Goal: Task Accomplishment & Management: Manage account settings

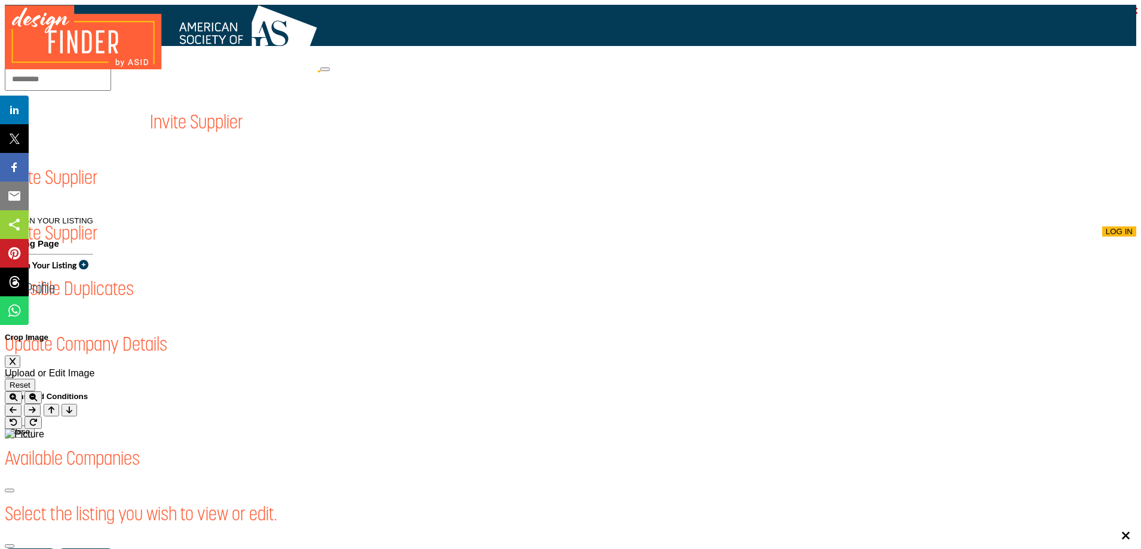
click at [1105, 227] on span "Log In" at bounding box center [1118, 231] width 27 height 9
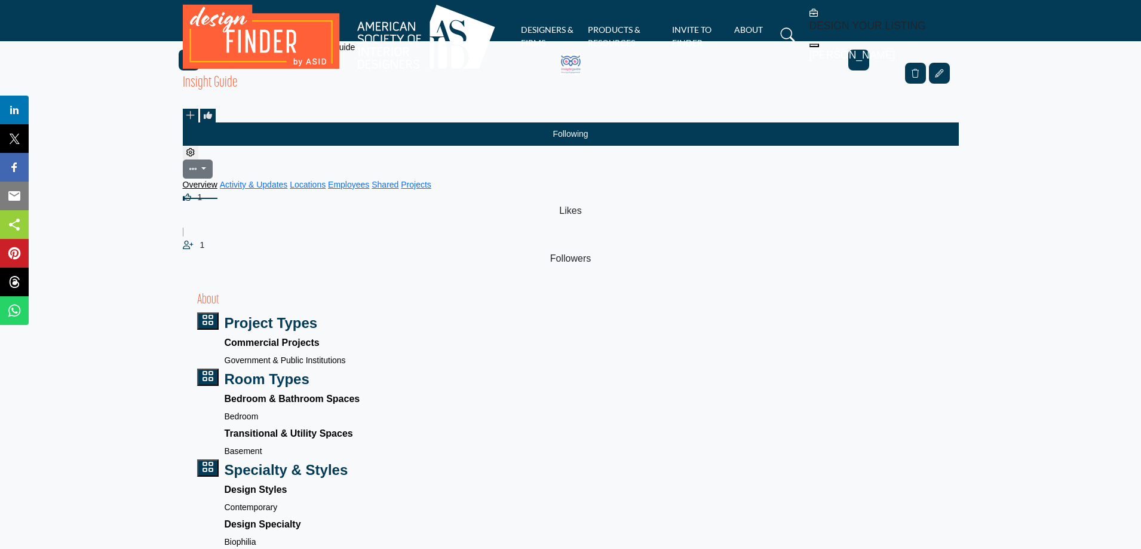
click at [195, 156] on icon "Edit company" at bounding box center [190, 152] width 8 height 8
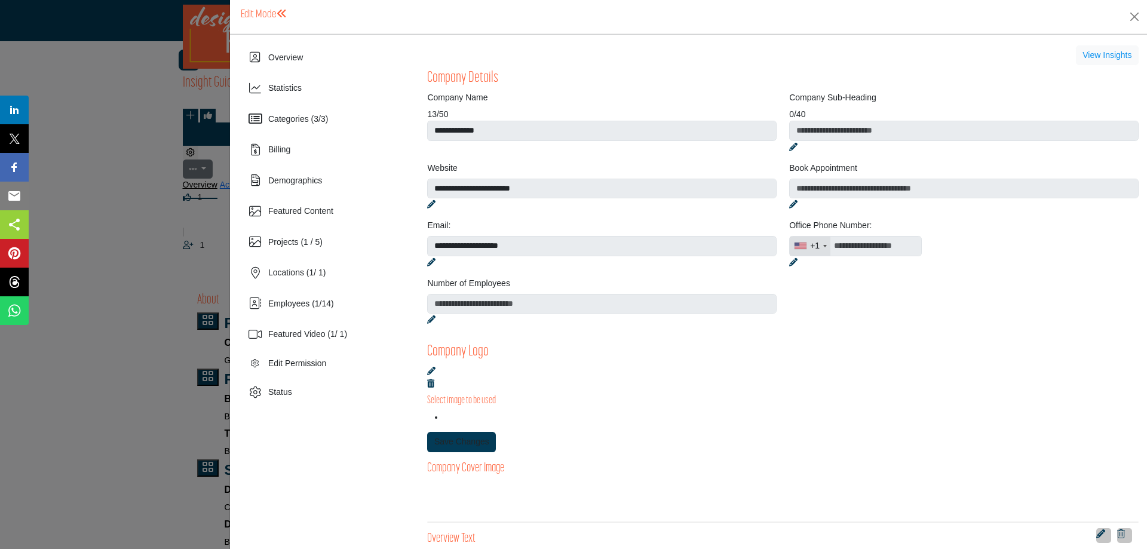
click at [305, 180] on span "Demographics" at bounding box center [295, 181] width 54 height 10
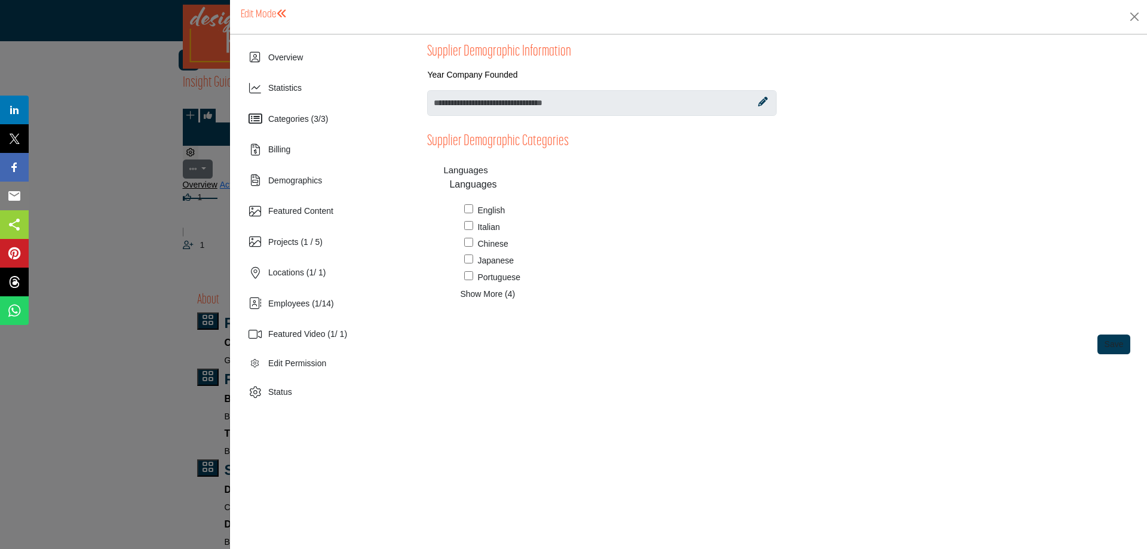
click at [297, 121] on span "Categories ( 3 / 3 )" at bounding box center [298, 119] width 60 height 10
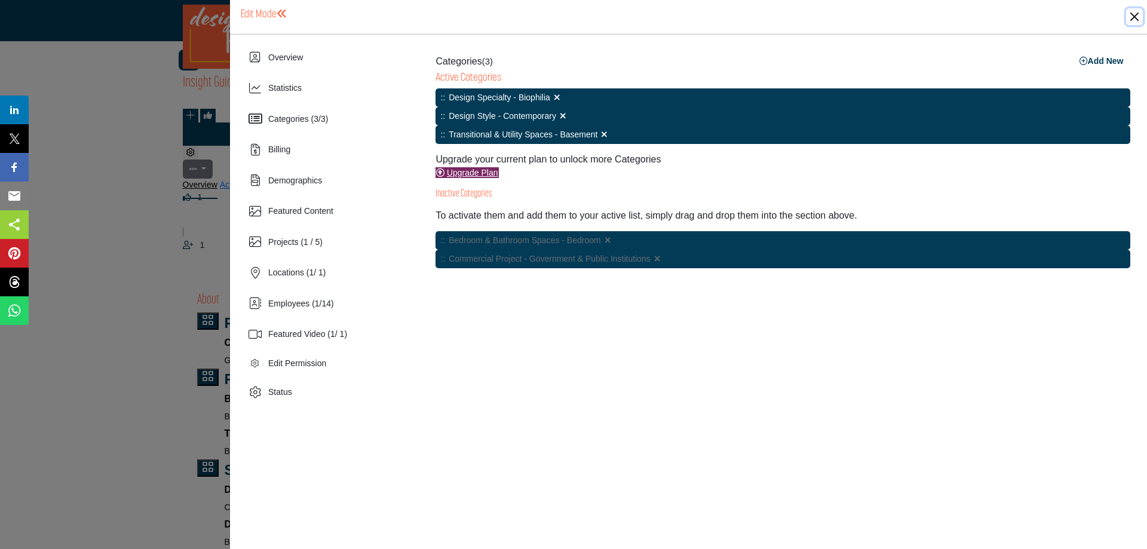
click at [1129, 23] on button "Close" at bounding box center [1134, 16] width 17 height 17
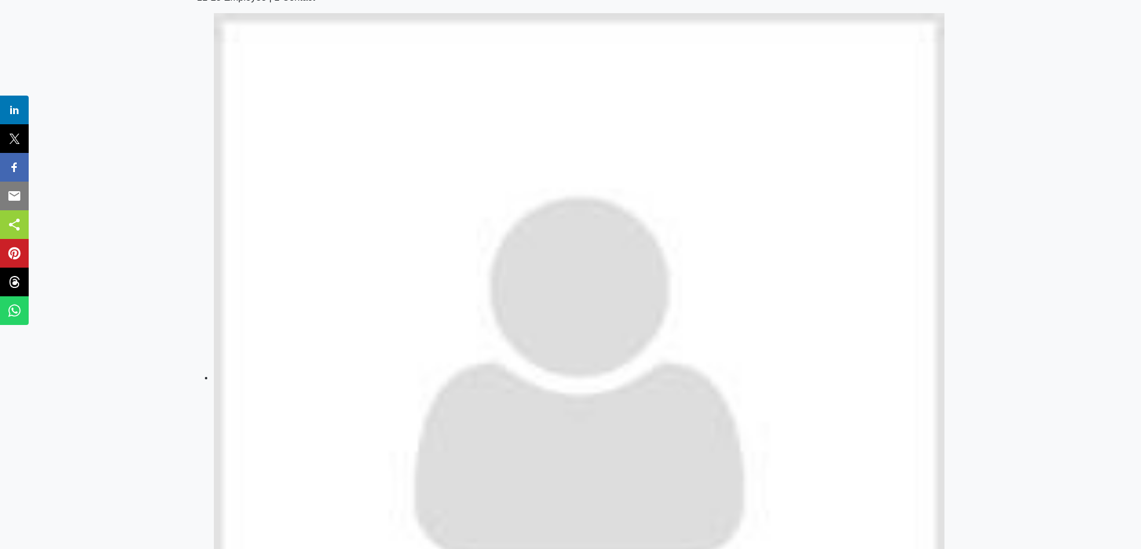
scroll to position [657, 0]
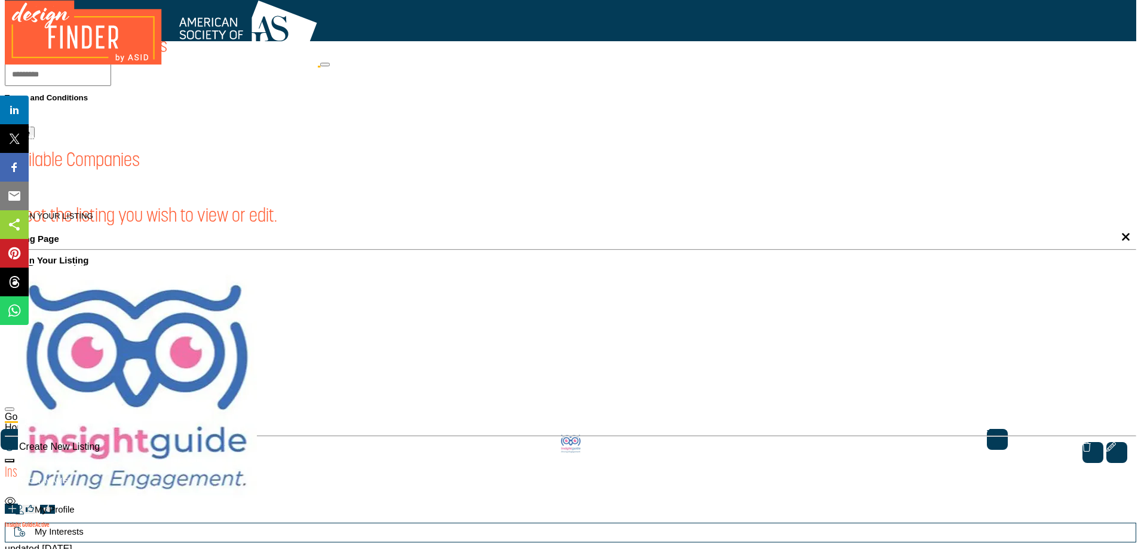
scroll to position [60, 0]
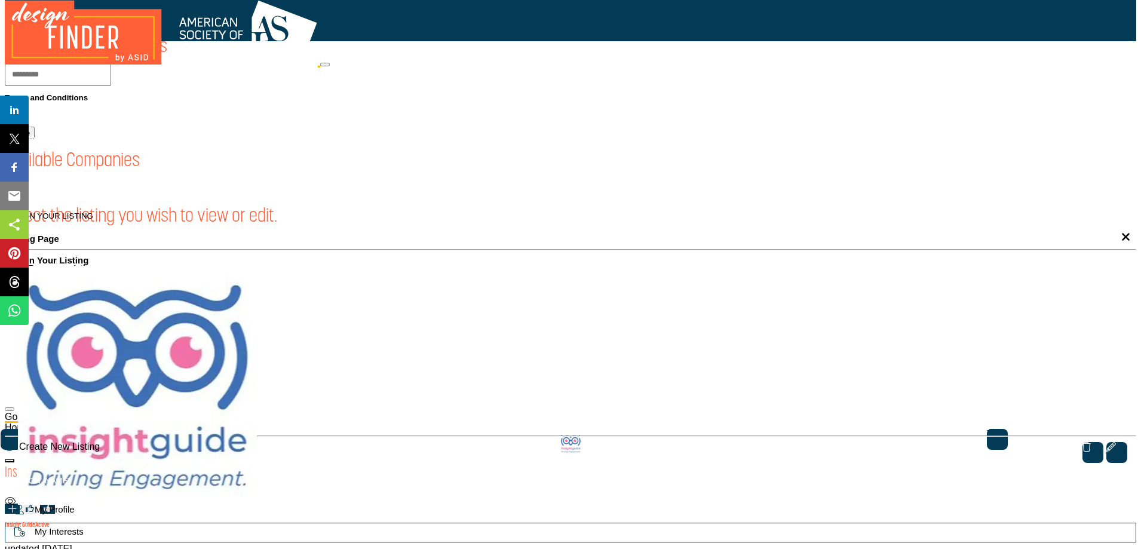
scroll to position [119, 0]
